Goal: Task Accomplishment & Management: Complete application form

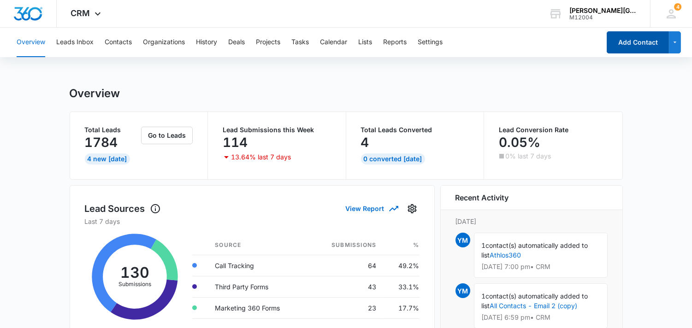
click at [644, 36] on button "Add Contact" at bounding box center [637, 42] width 62 height 22
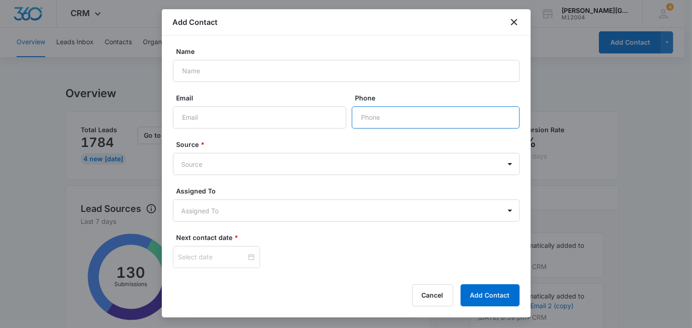
click at [418, 118] on input "Phone" at bounding box center [436, 117] width 168 height 22
paste input "[PHONE_NUMBER]"
type input "[PHONE_NUMBER]"
click at [250, 114] on input "Email" at bounding box center [259, 117] width 173 height 22
paste input "[PERSON_NAME]"
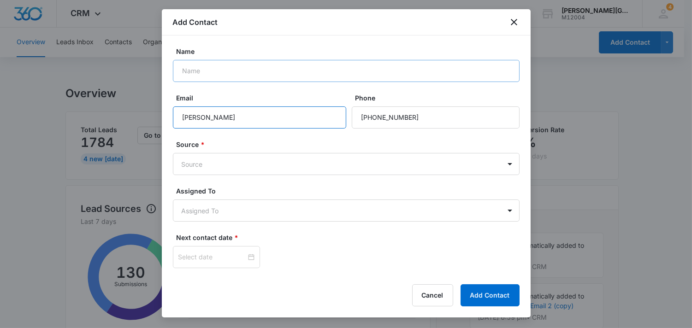
type input "[PERSON_NAME]"
click at [261, 71] on input "Name" at bounding box center [346, 71] width 347 height 22
paste input "[PERSON_NAME]"
type input "[PERSON_NAME]"
click at [250, 116] on input "[PERSON_NAME]" at bounding box center [259, 117] width 173 height 22
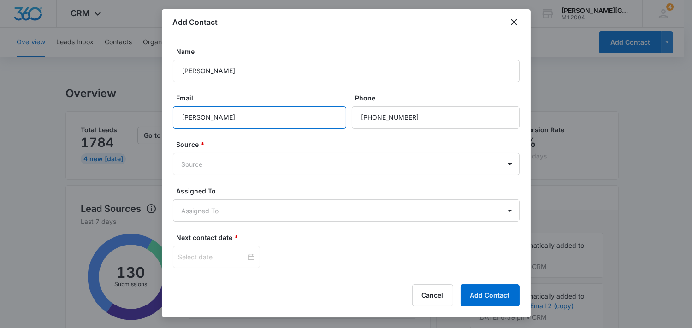
paste input "[EMAIL_ADDRESS][DOMAIN_NAME]"
type input "[EMAIL_ADDRESS][DOMAIN_NAME]"
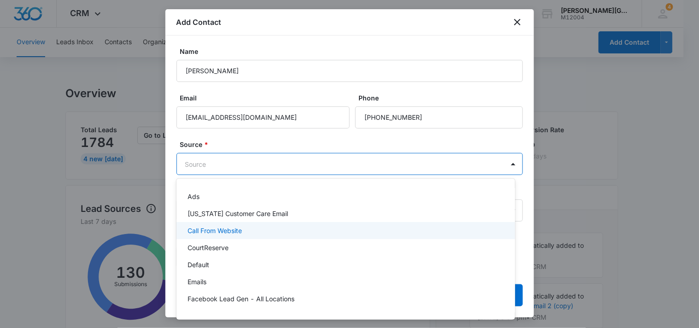
click at [265, 227] on div "Call From Website" at bounding box center [345, 231] width 315 height 10
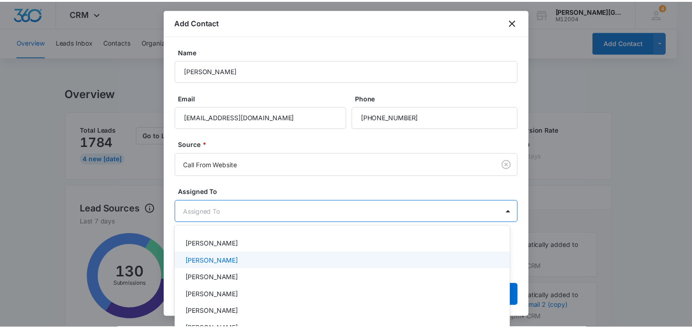
scroll to position [102, 0]
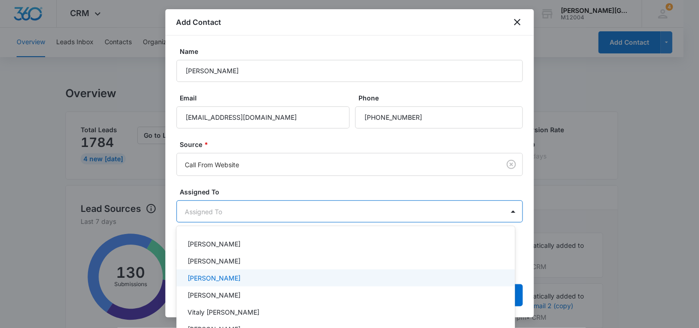
click at [252, 278] on div "[PERSON_NAME]" at bounding box center [345, 278] width 315 height 10
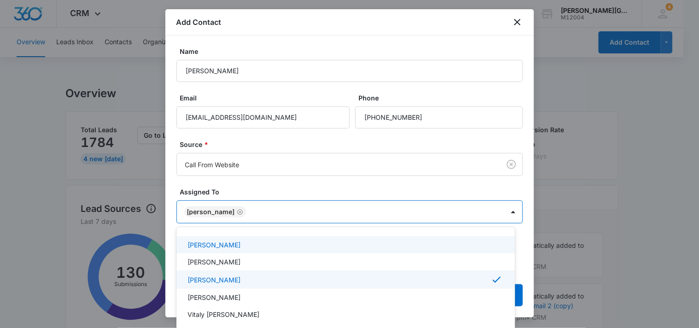
click at [433, 189] on div at bounding box center [349, 164] width 699 height 328
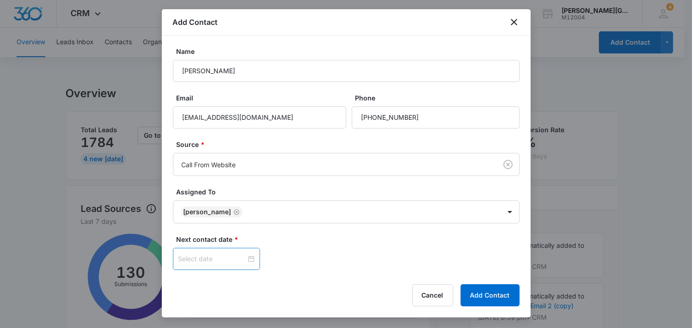
click at [232, 257] on input at bounding box center [212, 259] width 68 height 10
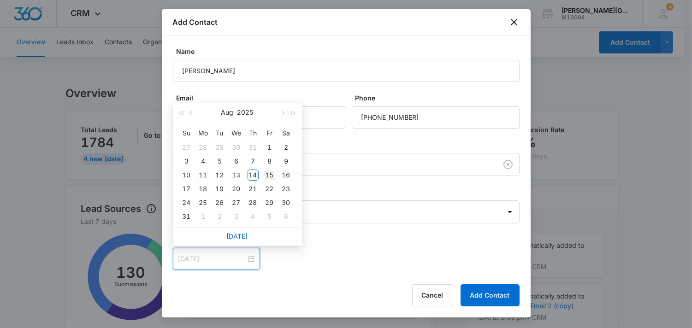
click at [267, 171] on div "15" at bounding box center [269, 175] width 11 height 11
type input "[DATE]"
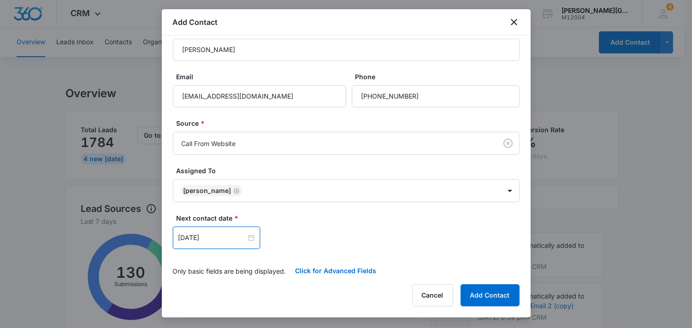
scroll to position [28, 0]
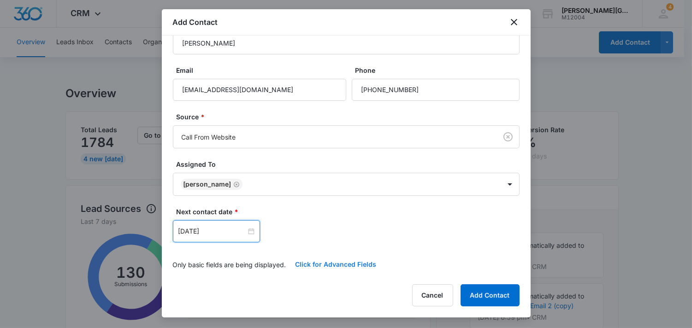
click at [342, 263] on button "Click for Advanced Fields" at bounding box center [336, 264] width 100 height 22
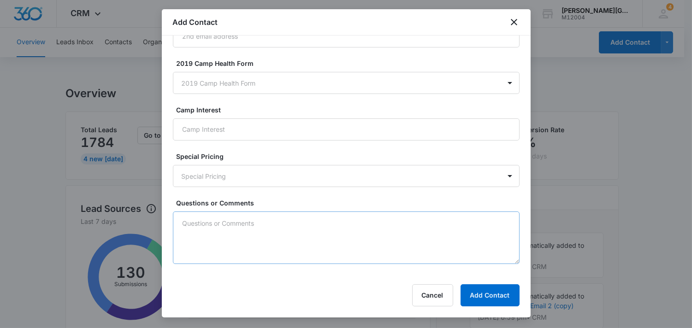
scroll to position [812, 0]
click at [310, 238] on textarea "Questions or Comments" at bounding box center [346, 238] width 347 height 53
paste textarea "Parent inquires about tennis program for [DEMOGRAPHIC_DATA] child"
click at [182, 218] on textarea "Parent inquires about tennis program for [DEMOGRAPHIC_DATA] child" at bounding box center [346, 238] width 347 height 53
click at [418, 220] on textarea "New Lead: Parent inquires about tennis program for [DEMOGRAPHIC_DATA] child" at bounding box center [346, 238] width 347 height 53
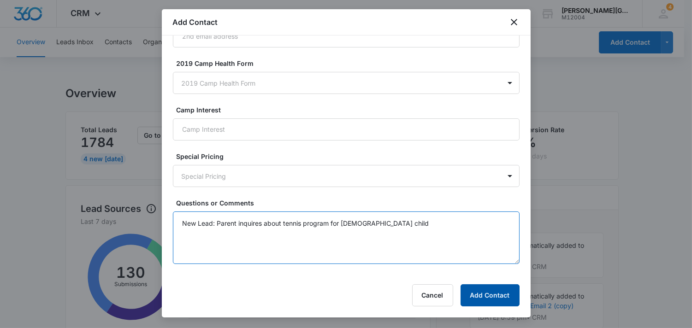
type textarea "New Lead: Parent inquires about tennis program for [DEMOGRAPHIC_DATA] child"
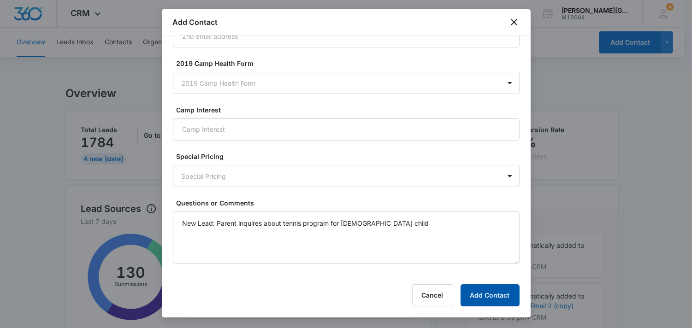
click at [486, 295] on button "Add Contact" at bounding box center [489, 295] width 59 height 22
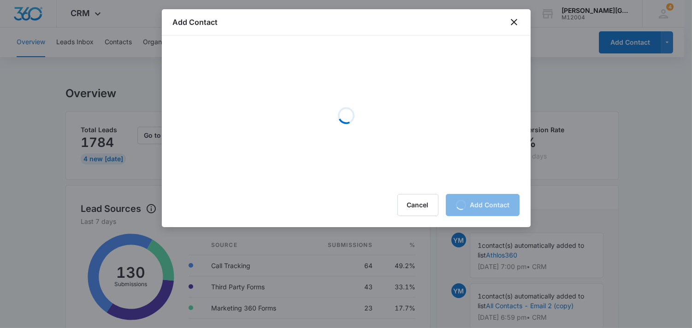
scroll to position [0, 0]
